Goal: Find specific page/section: Find specific page/section

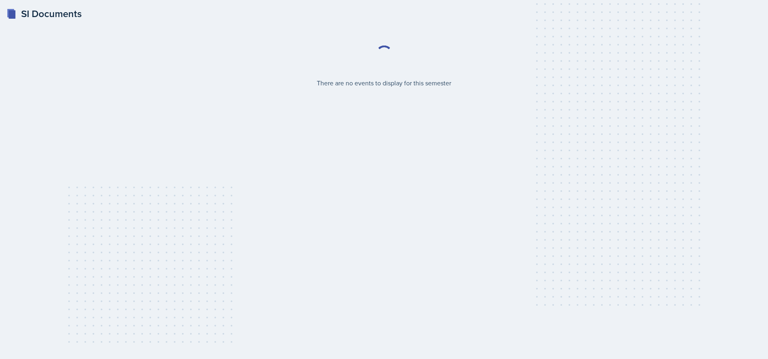
select select "2bed604d-1099-4043-b1bc-2365e8740244"
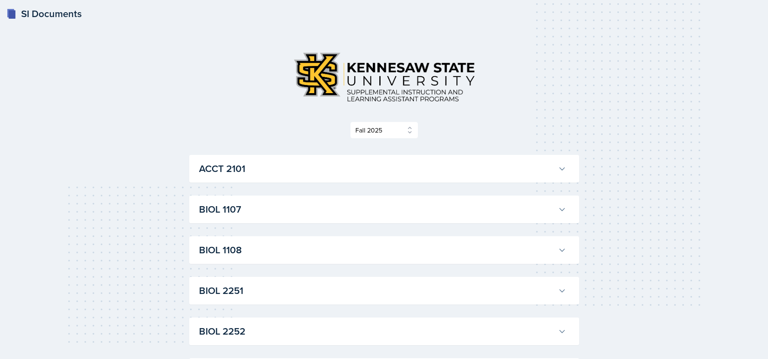
click at [560, 169] on icon at bounding box center [562, 168] width 8 height 8
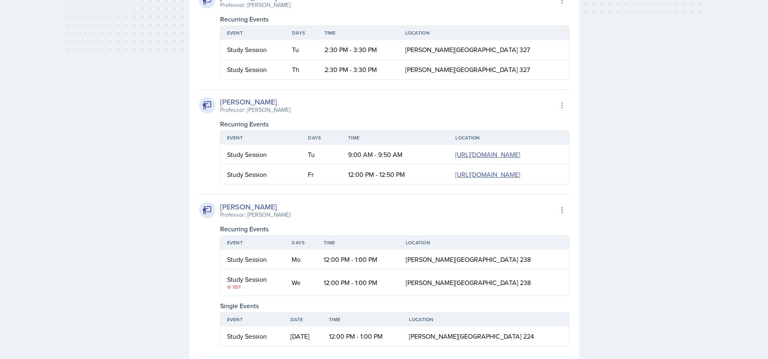
scroll to position [292, 0]
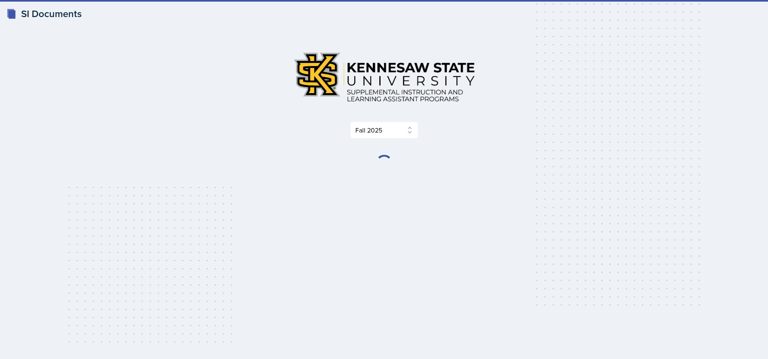
select select "2bed604d-1099-4043-b1bc-2365e8740244"
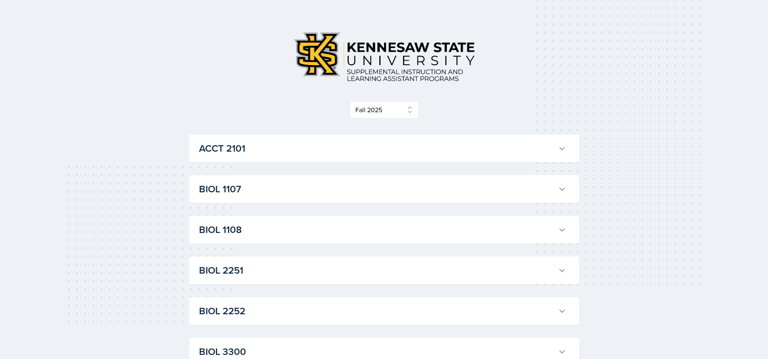
scroll to position [25, 0]
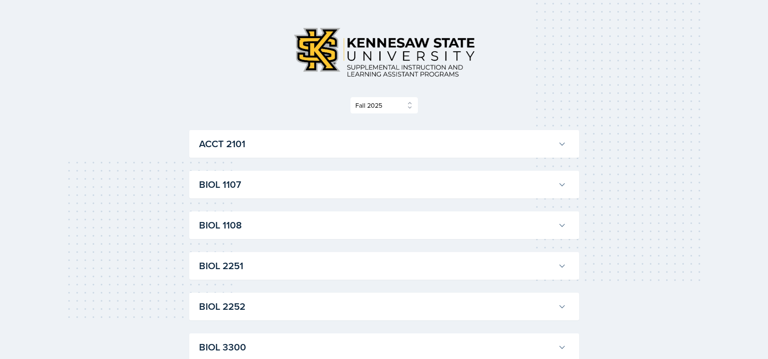
click at [561, 143] on icon at bounding box center [562, 144] width 8 height 8
